Goal: Navigation & Orientation: Find specific page/section

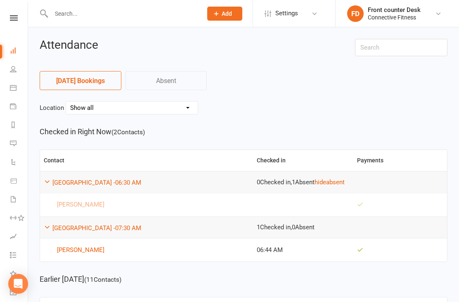
click at [14, 47] on link "Dashboard" at bounding box center [19, 51] width 19 height 19
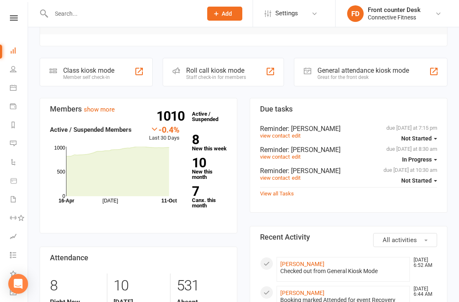
scroll to position [158, 0]
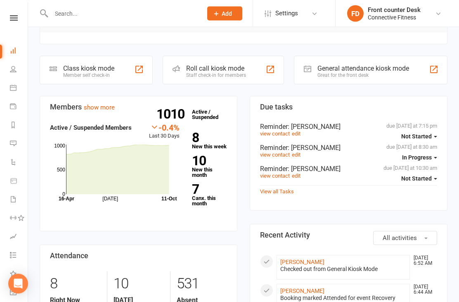
click at [196, 198] on link "7 Canx. this month" at bounding box center [209, 194] width 35 height 23
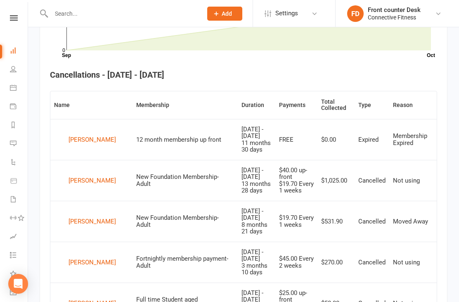
scroll to position [286, 0]
click at [10, 48] on link "Dashboard" at bounding box center [19, 51] width 19 height 19
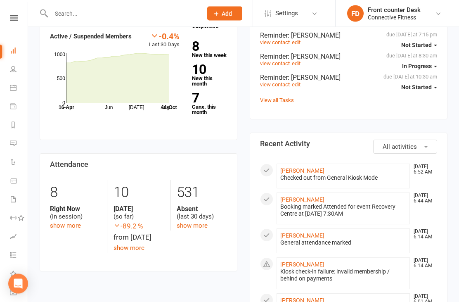
scroll to position [250, 0]
click at [18, 89] on link "Calendar" at bounding box center [19, 88] width 19 height 19
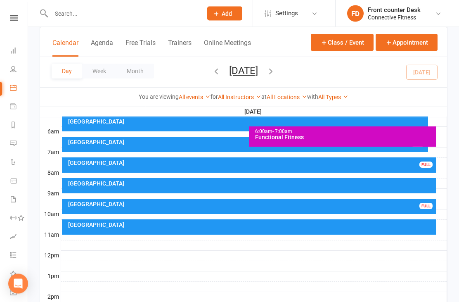
scroll to position [147, 0]
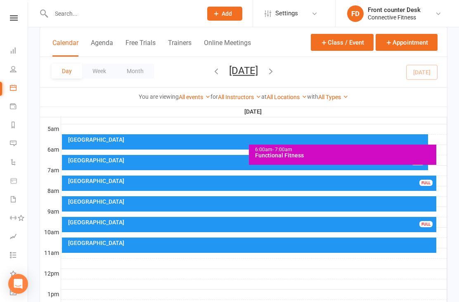
click at [412, 184] on div "Recovery Centre FULL" at bounding box center [249, 183] width 375 height 15
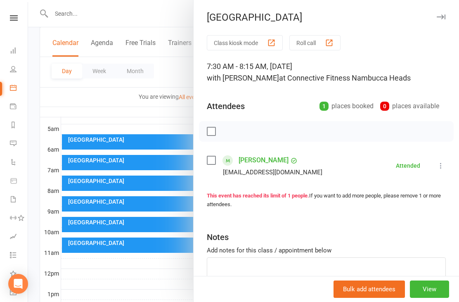
click at [438, 10] on div "Recovery Centre Class kiosk mode Roll call 7:30 AM - 8:15 AM, [DATE] with [PERS…" at bounding box center [326, 151] width 266 height 302
click at [444, 19] on icon "button" at bounding box center [441, 16] width 9 height 5
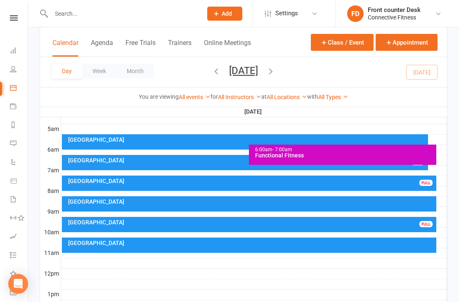
scroll to position [0, 0]
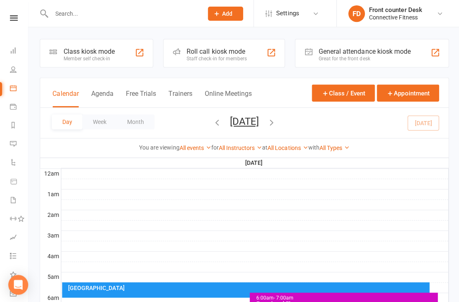
click at [431, 10] on link "FD Front counter Desk Connective Fitness" at bounding box center [396, 13] width 99 height 17
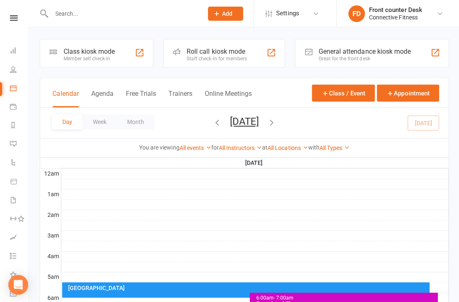
click at [19, 45] on link "Dashboard" at bounding box center [19, 51] width 19 height 19
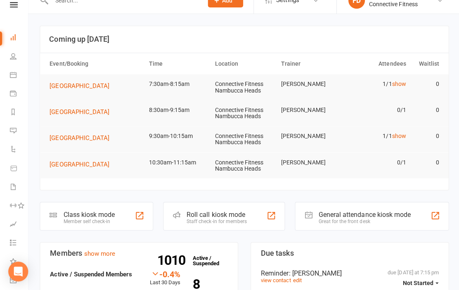
click at [330, 87] on td "[PERSON_NAME]" at bounding box center [310, 96] width 66 height 19
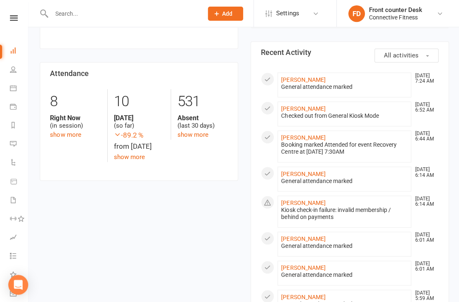
scroll to position [342, 0]
click at [75, 135] on link "show more" at bounding box center [65, 133] width 31 height 7
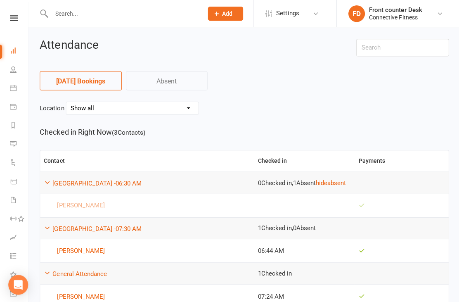
click at [14, 50] on icon at bounding box center [13, 50] width 7 height 7
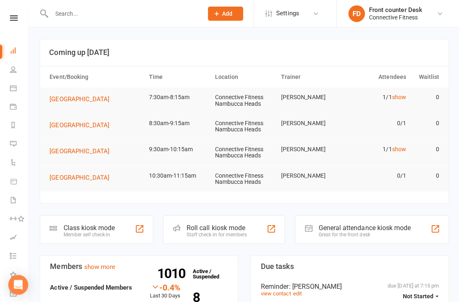
click at [172, 19] on input "text" at bounding box center [123, 14] width 148 height 12
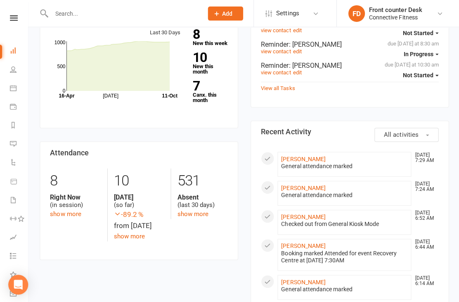
scroll to position [262, 0]
click at [76, 210] on link "show more" at bounding box center [65, 213] width 31 height 7
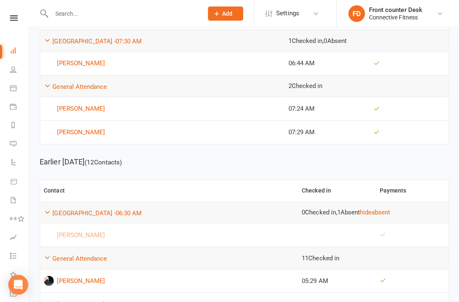
scroll to position [143, 0]
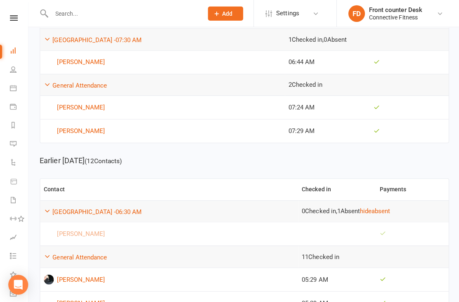
click at [16, 43] on link "Dashboard" at bounding box center [19, 51] width 19 height 19
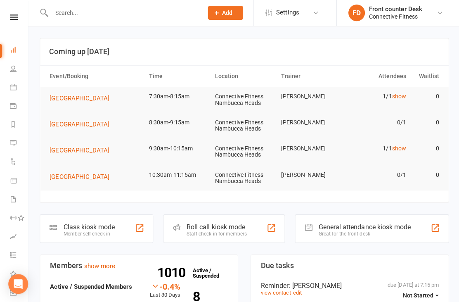
click at [178, 17] on input "text" at bounding box center [123, 14] width 148 height 12
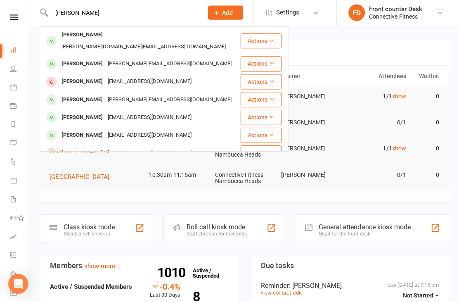
type input "[PERSON_NAME]"
click at [188, 56] on div "[PERSON_NAME] [PERSON_NAME][EMAIL_ADDRESS][DOMAIN_NAME]" at bounding box center [139, 64] width 199 height 17
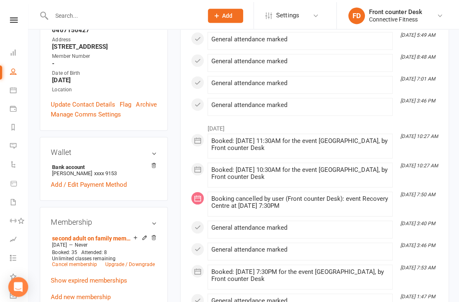
scroll to position [113, 0]
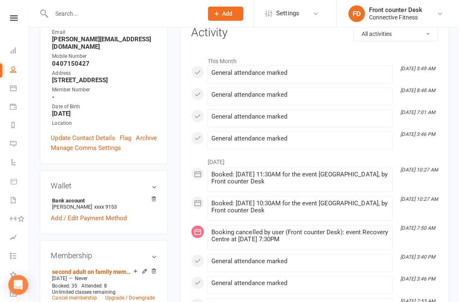
click at [166, 11] on input "text" at bounding box center [123, 14] width 148 height 12
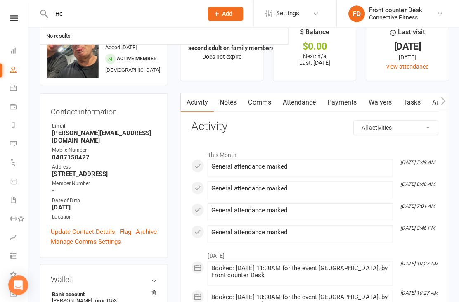
type input "He"
click at [24, 31] on div "Clubworx" at bounding box center [14, 28] width 28 height 27
click at [17, 57] on link "Dashboard" at bounding box center [19, 51] width 19 height 19
